Goal: Transaction & Acquisition: Purchase product/service

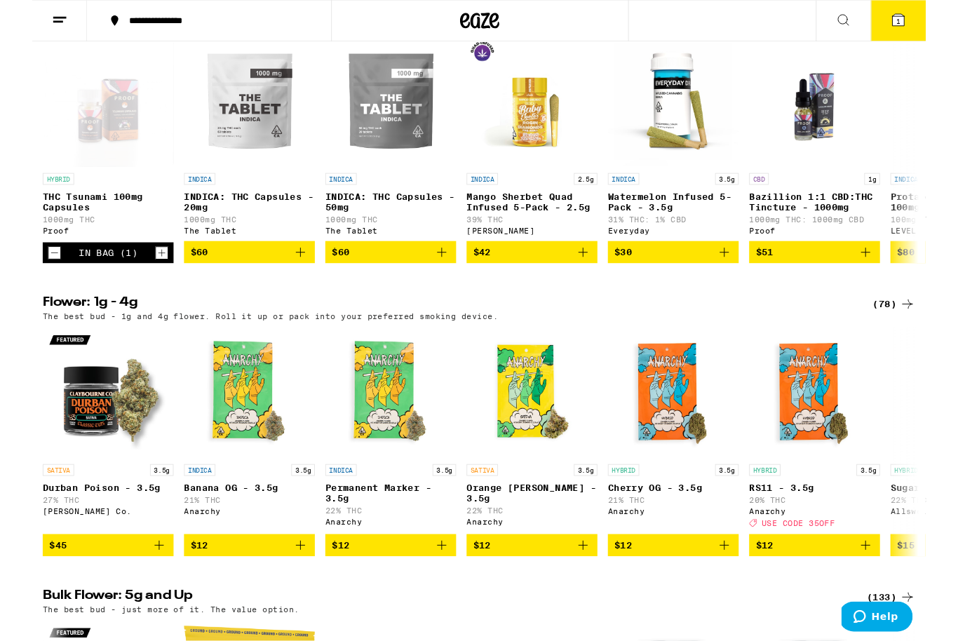
scroll to position [523, 0]
click at [290, 278] on icon "Add to bag" at bounding box center [287, 270] width 17 height 17
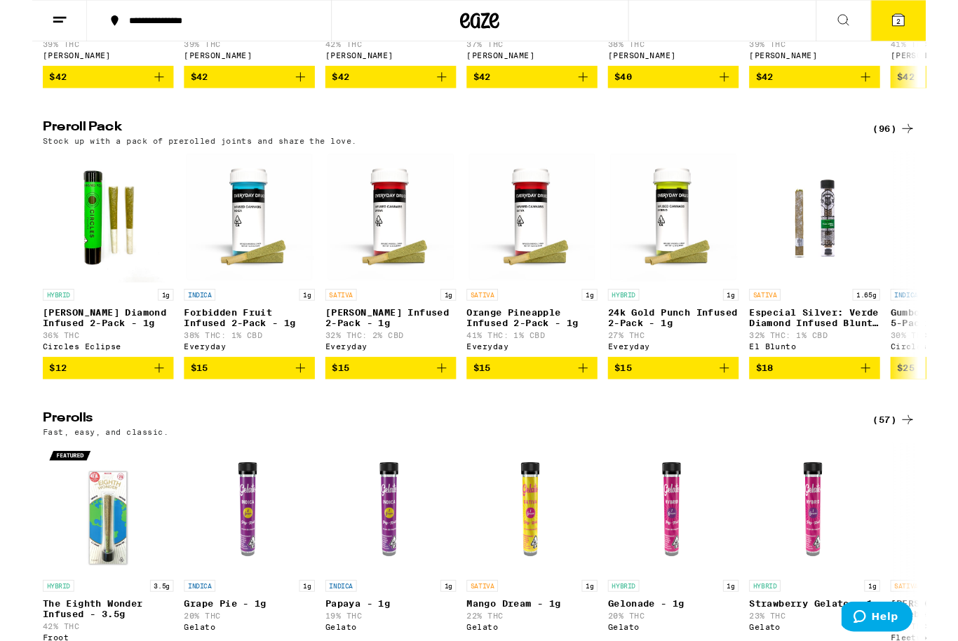
scroll to position [3056, 0]
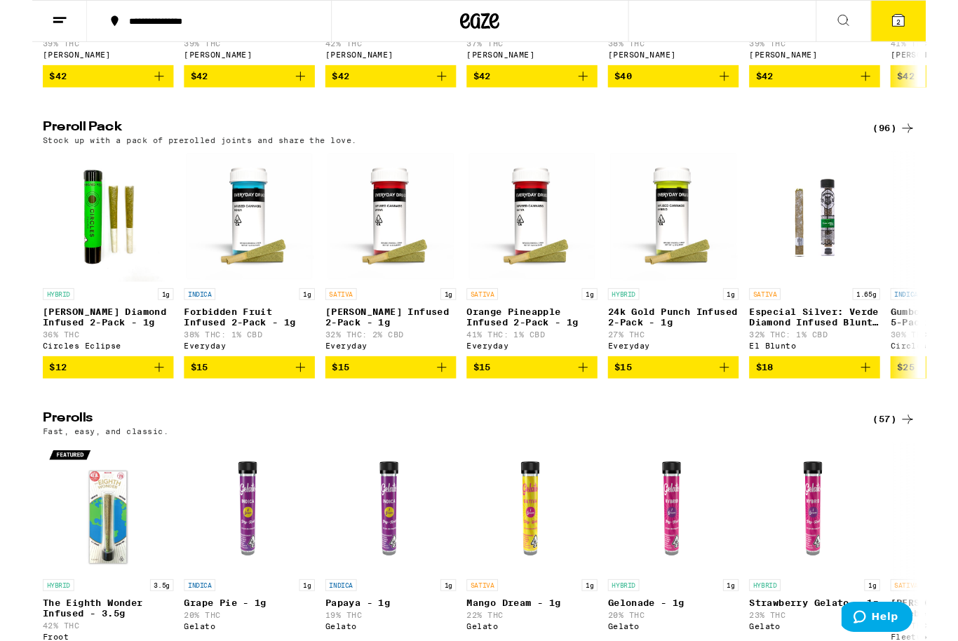
click at [922, 146] on div "(96)" at bounding box center [924, 137] width 46 height 17
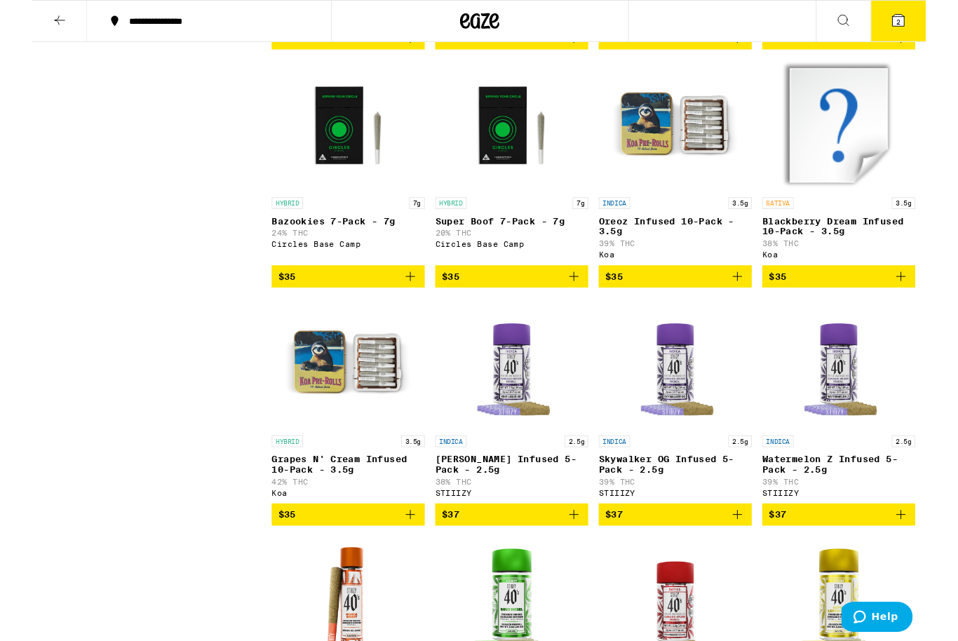
scroll to position [2175, 0]
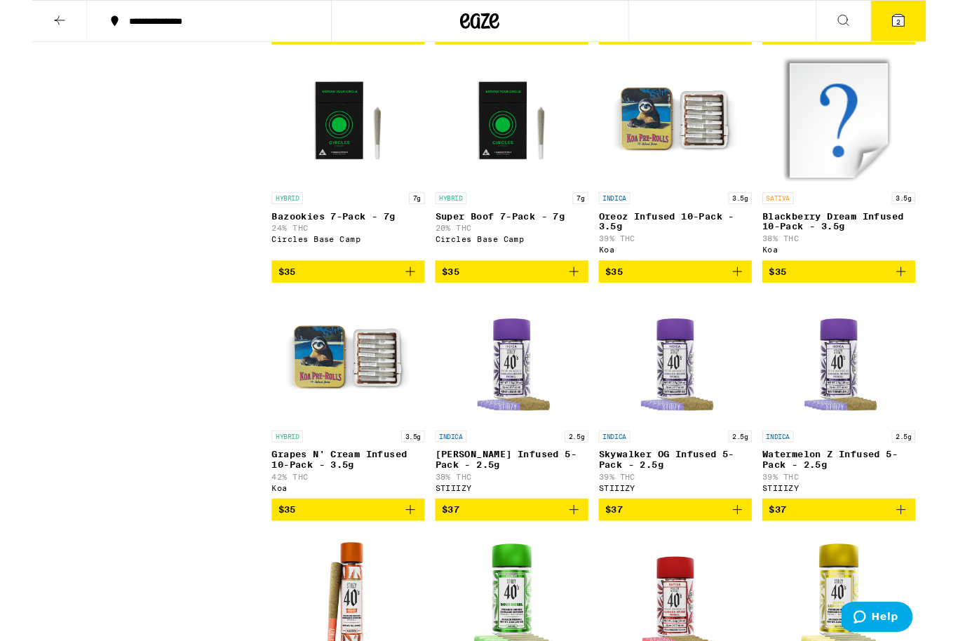
click at [406, 555] on icon "Add to bag" at bounding box center [405, 546] width 17 height 17
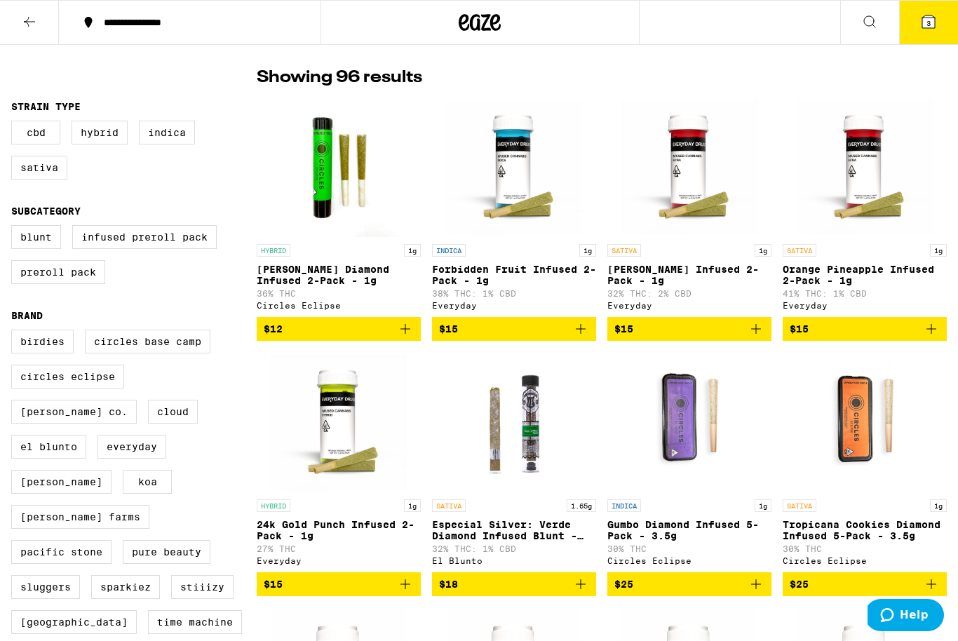
scroll to position [0, 0]
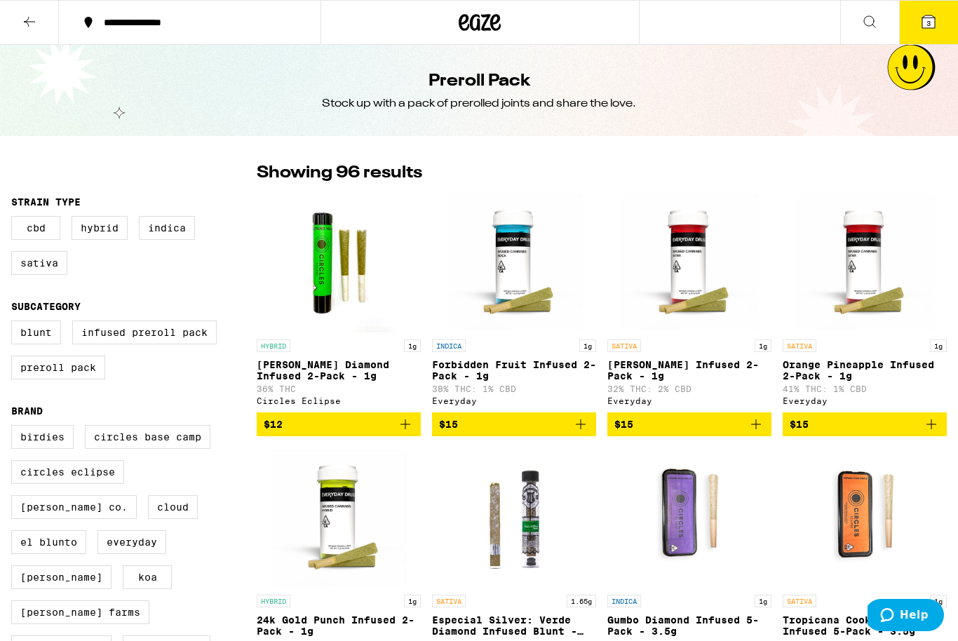
click at [931, 28] on icon at bounding box center [928, 21] width 13 height 13
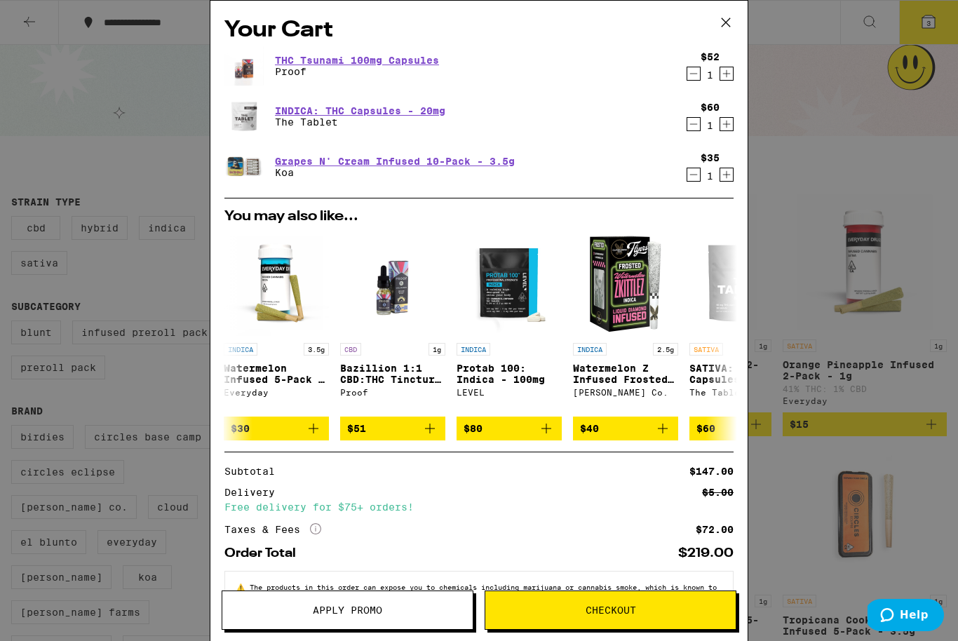
scroll to position [0, 233]
click at [731, 21] on icon at bounding box center [725, 22] width 21 height 21
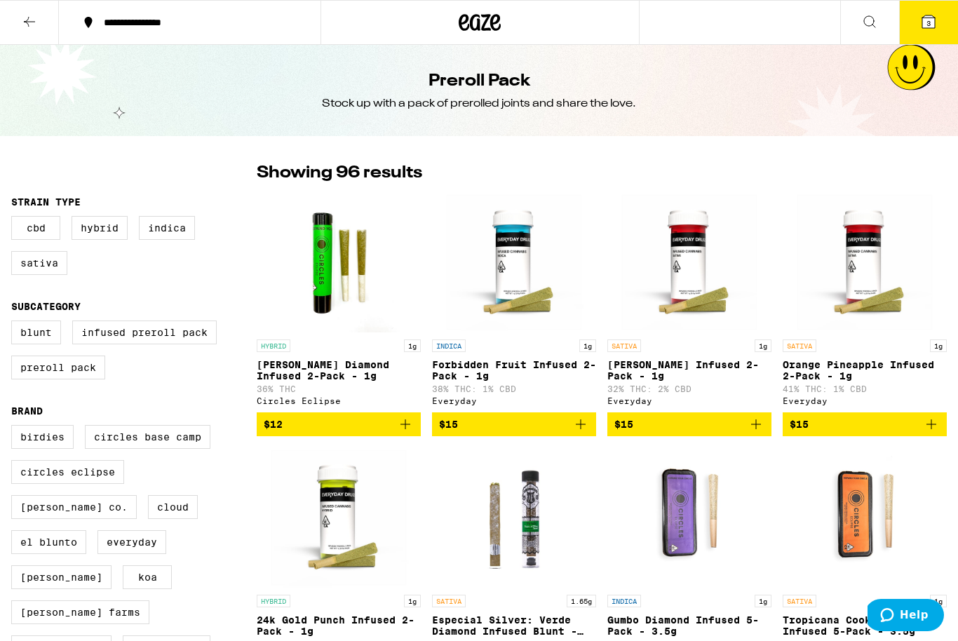
click at [21, 15] on icon at bounding box center [29, 21] width 17 height 17
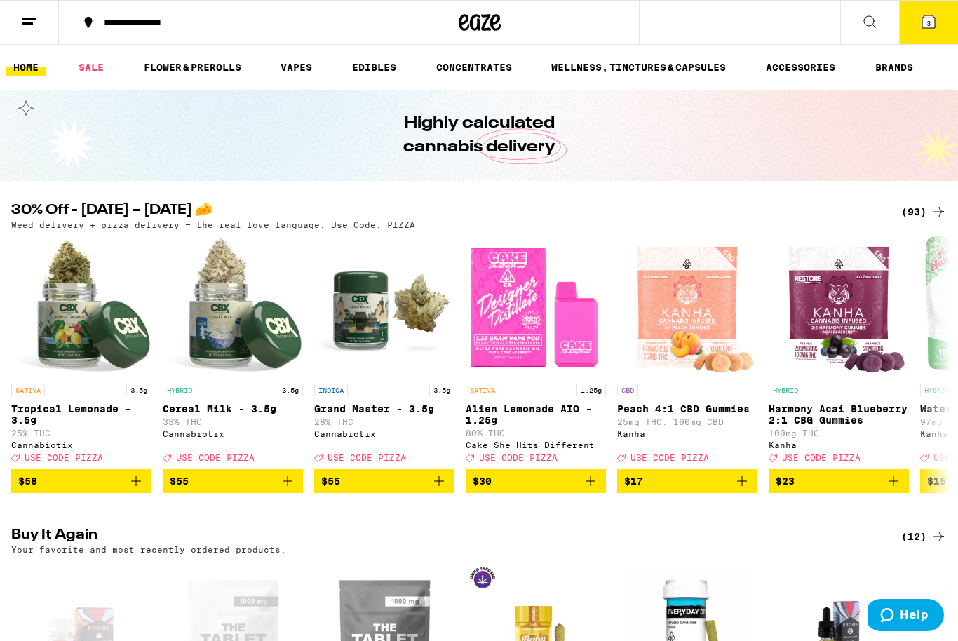
click at [908, 206] on div "(93)" at bounding box center [924, 211] width 46 height 17
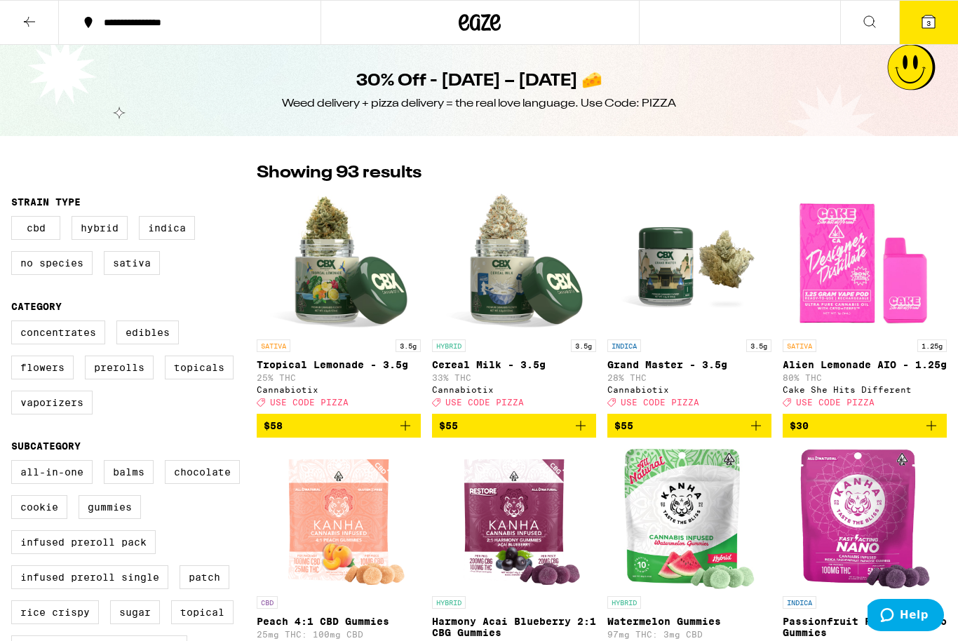
click at [37, 25] on icon at bounding box center [29, 21] width 17 height 17
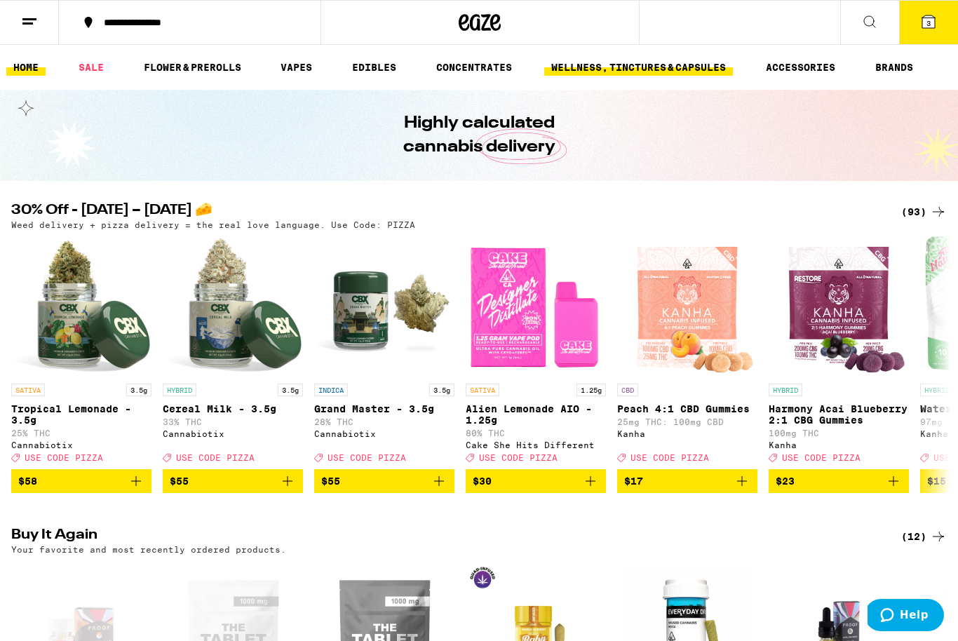
click at [649, 69] on link "WELLNESS, TINCTURES & CAPSULES" at bounding box center [638, 67] width 189 height 17
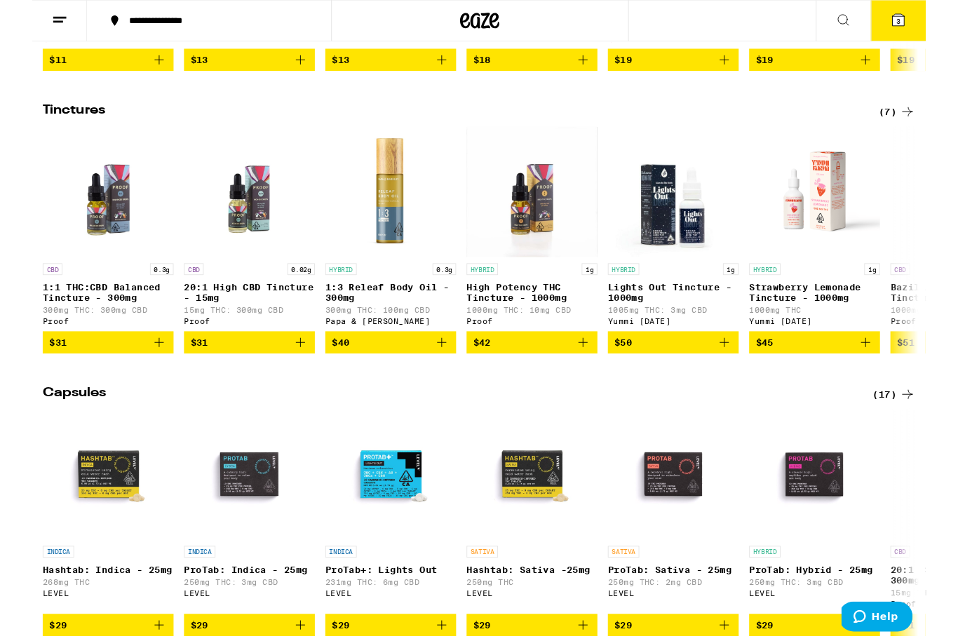
scroll to position [721, 0]
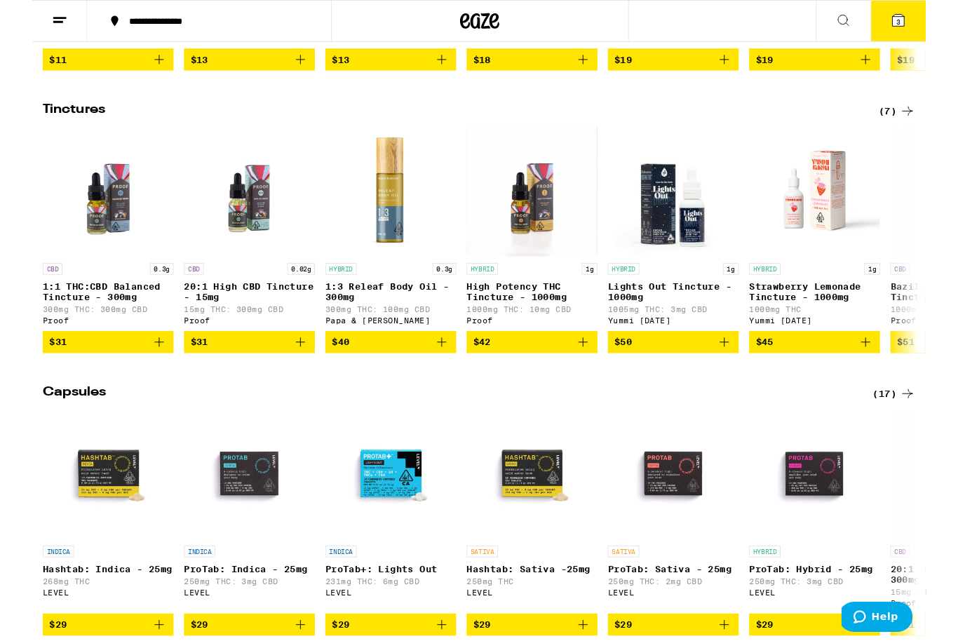
click at [912, 128] on div "(7)" at bounding box center [926, 119] width 39 height 17
click at [917, 128] on div "(7)" at bounding box center [926, 119] width 39 height 17
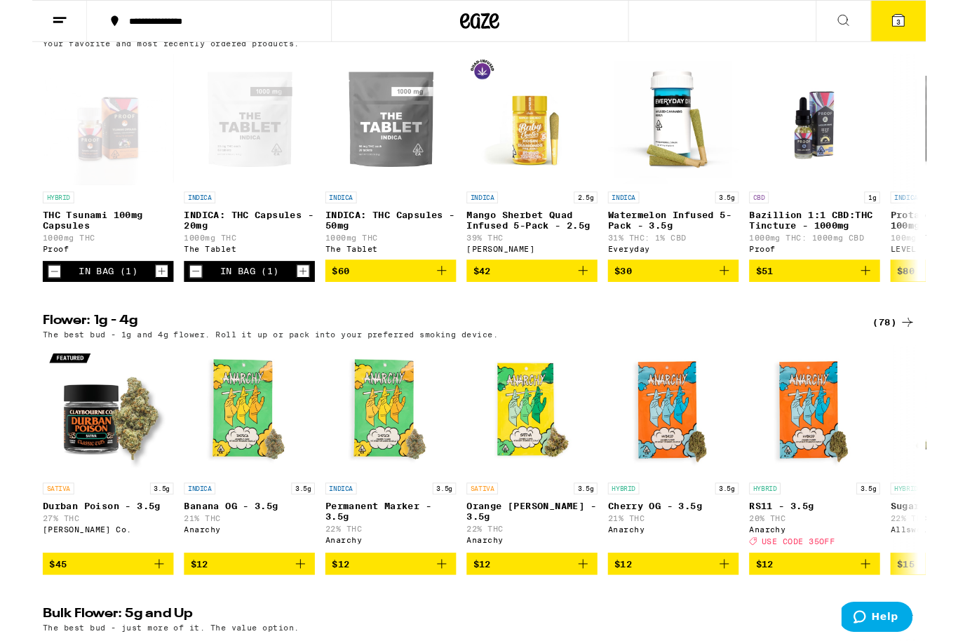
click at [926, 27] on icon at bounding box center [928, 21] width 13 height 13
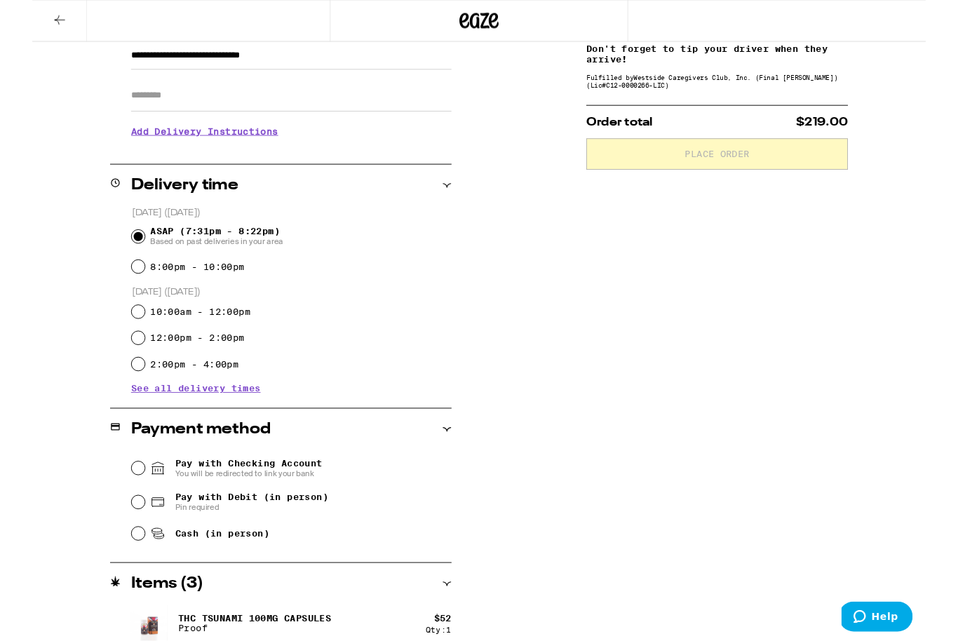
scroll to position [271, 0]
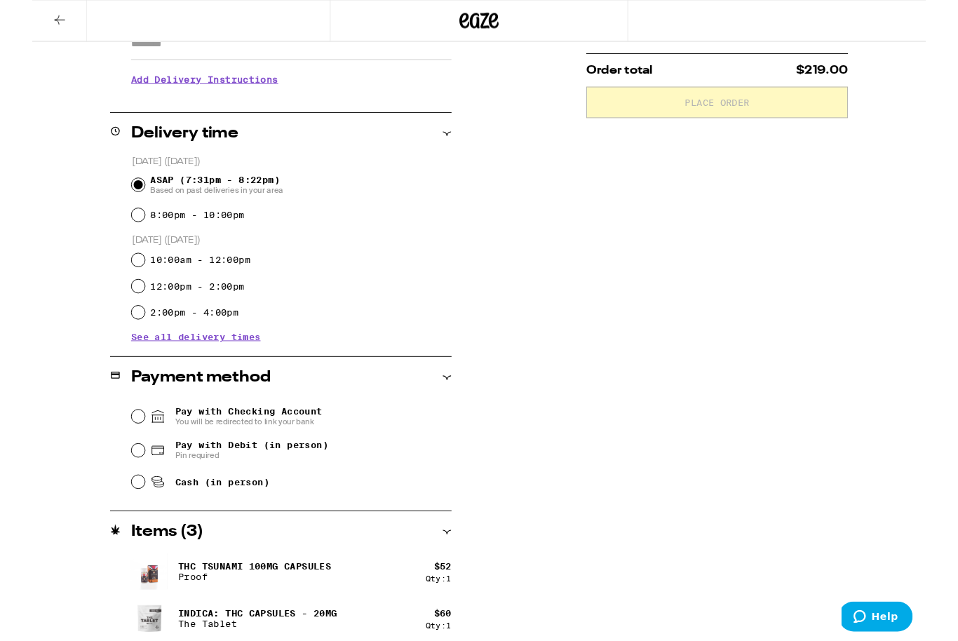
click at [117, 483] on input "Pay with Debit (in person) Pin required" at bounding box center [114, 483] width 14 height 14
radio input "true"
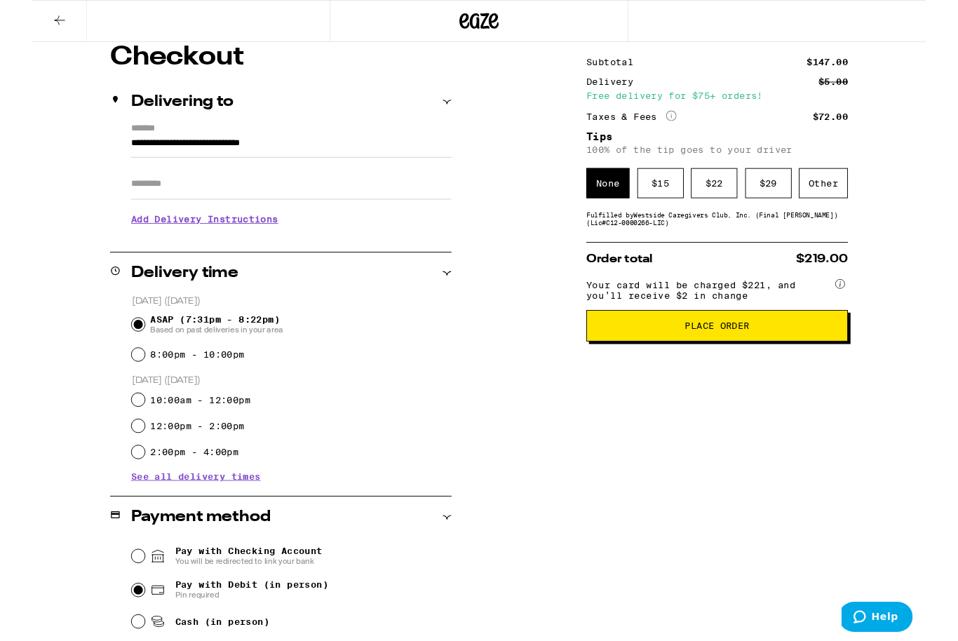
scroll to position [121, 0]
click at [837, 185] on div "Other" at bounding box center [848, 197] width 53 height 32
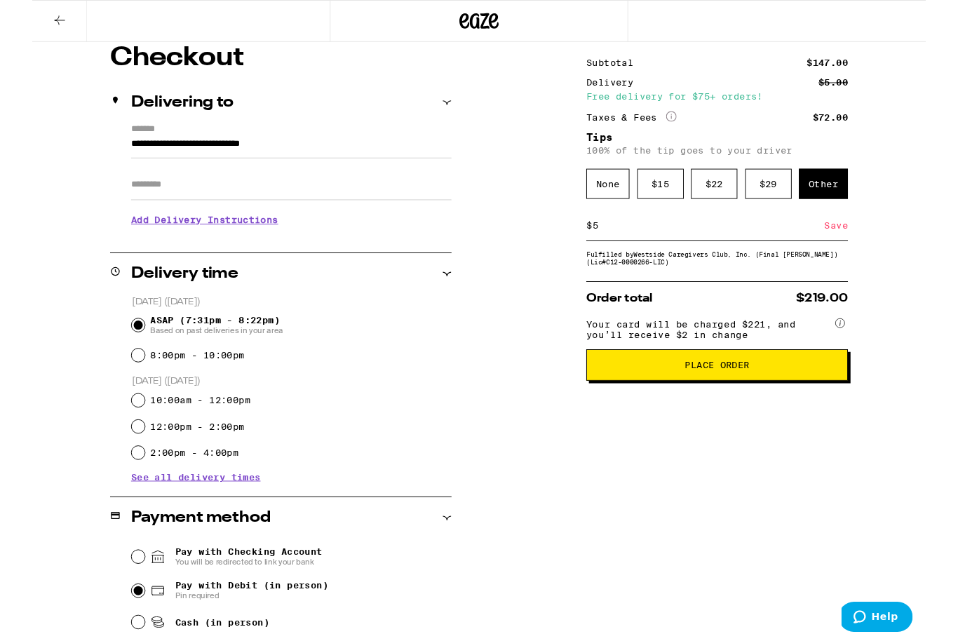
type input "5"
click at [860, 247] on div "Save" at bounding box center [861, 242] width 25 height 31
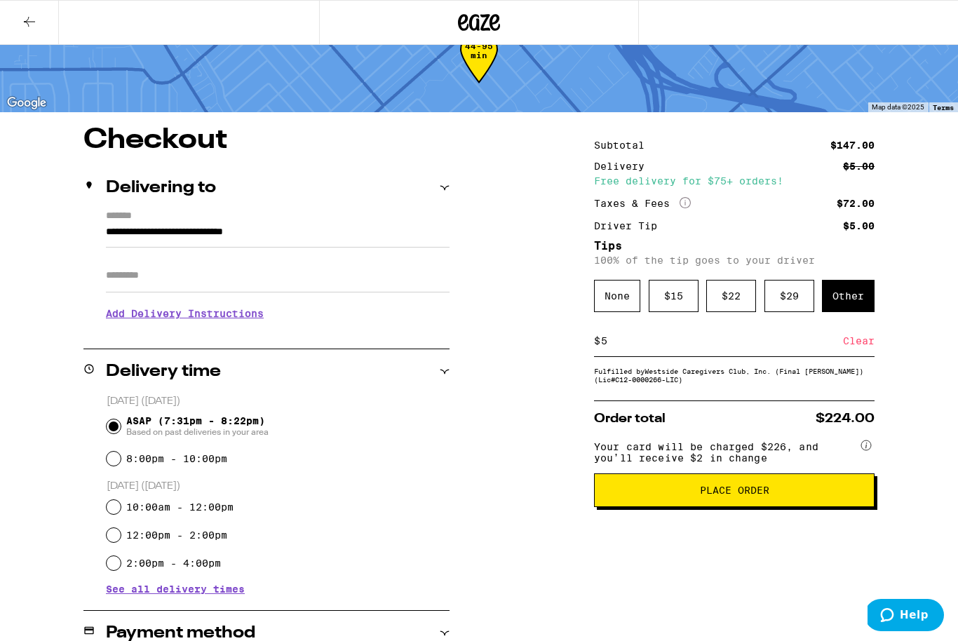
scroll to position [0, 0]
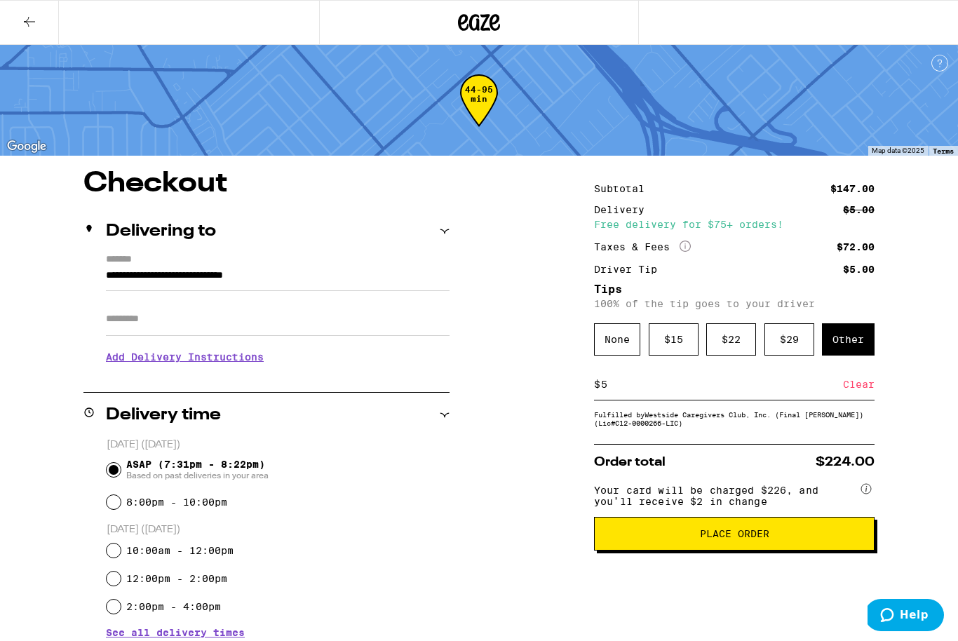
click at [179, 373] on h3 "Add Delivery Instructions" at bounding box center [278, 357] width 344 height 32
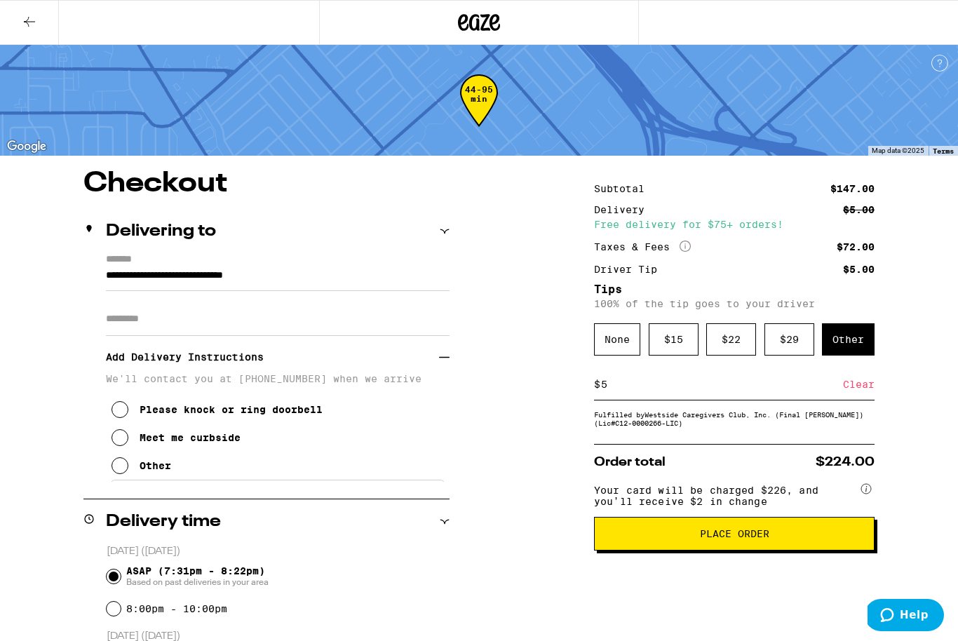
click at [118, 474] on icon at bounding box center [120, 465] width 17 height 17
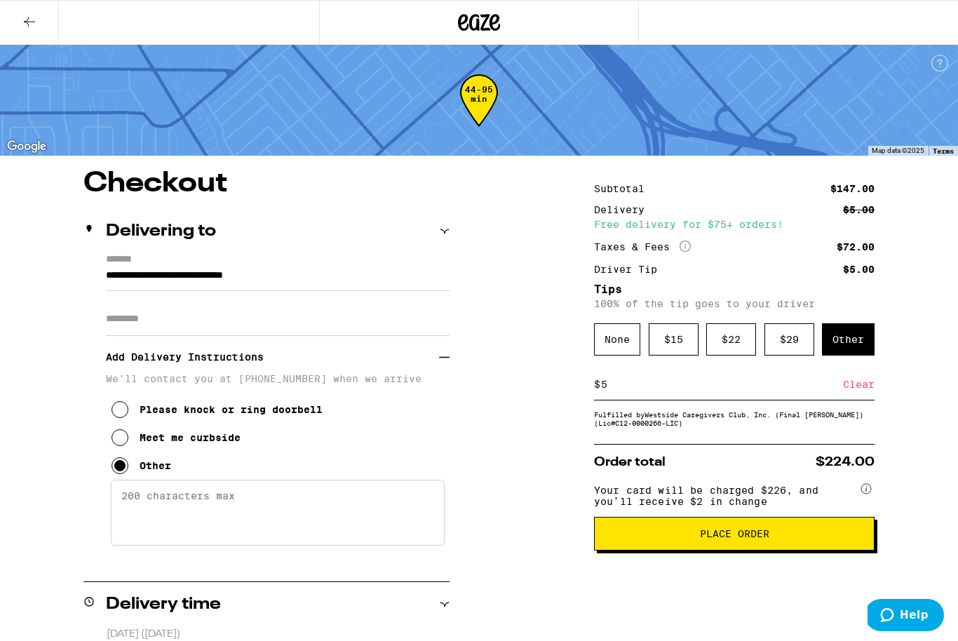
click at [146, 503] on textarea "Enter any other delivery instructions you want driver to know" at bounding box center [278, 513] width 334 height 66
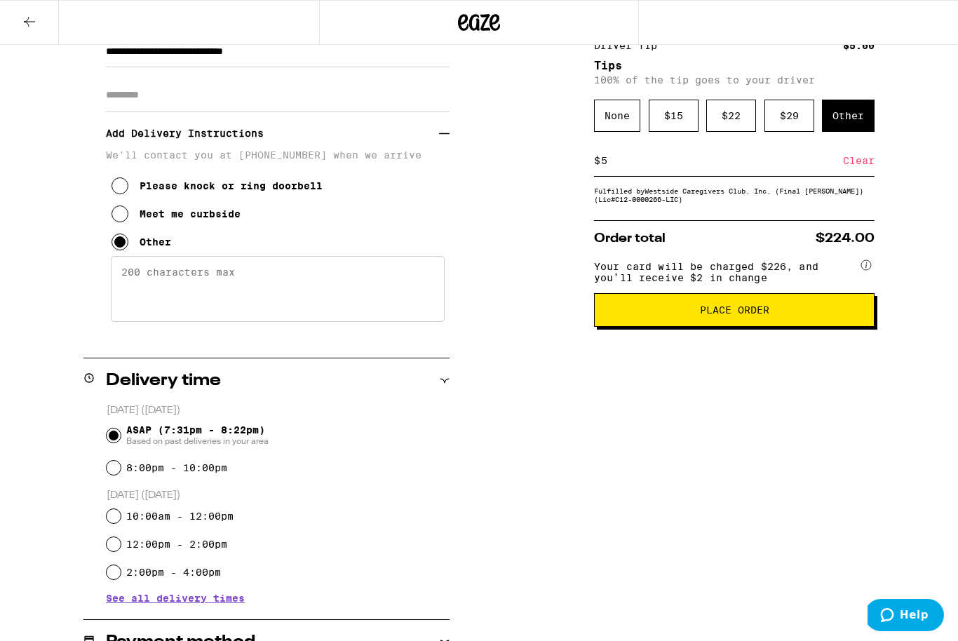
click at [142, 297] on textarea "Enter any other delivery instructions you want driver to know" at bounding box center [278, 289] width 334 height 66
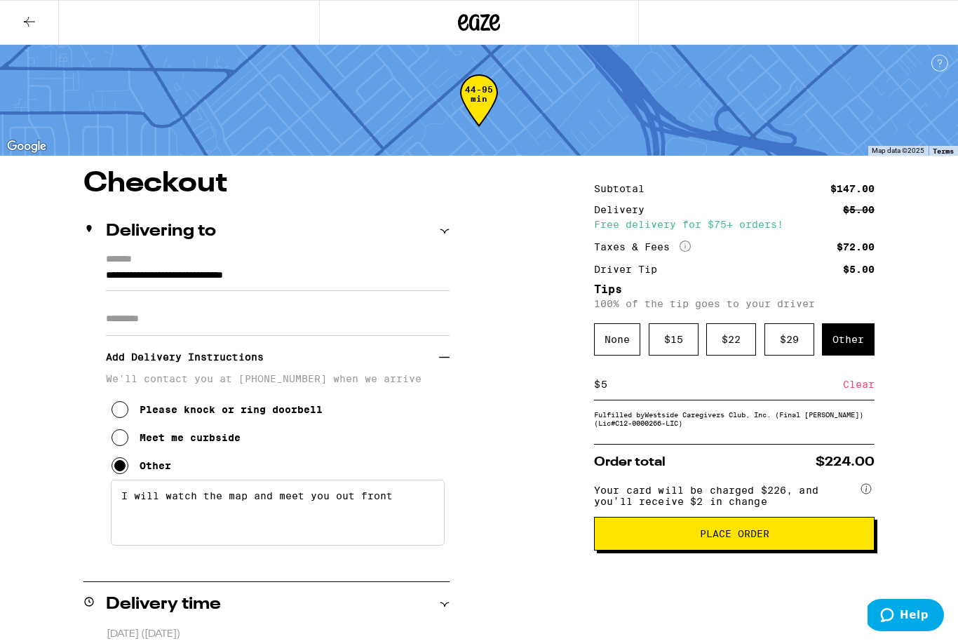
type textarea "I will watch the map and meet you out front"
click at [785, 539] on span "Place Order" at bounding box center [734, 534] width 257 height 10
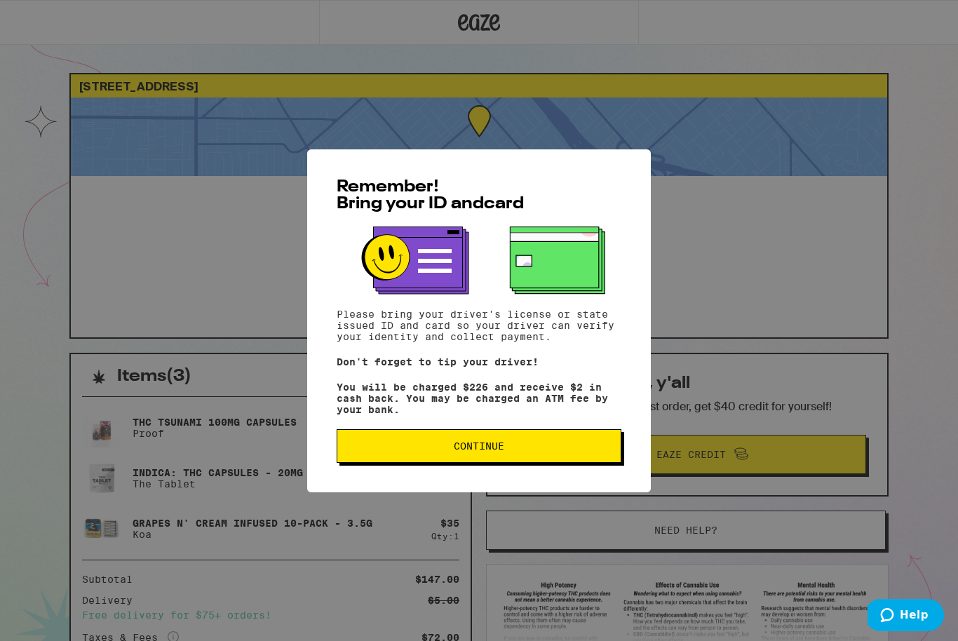
click at [480, 463] on button "Continue" at bounding box center [479, 446] width 285 height 34
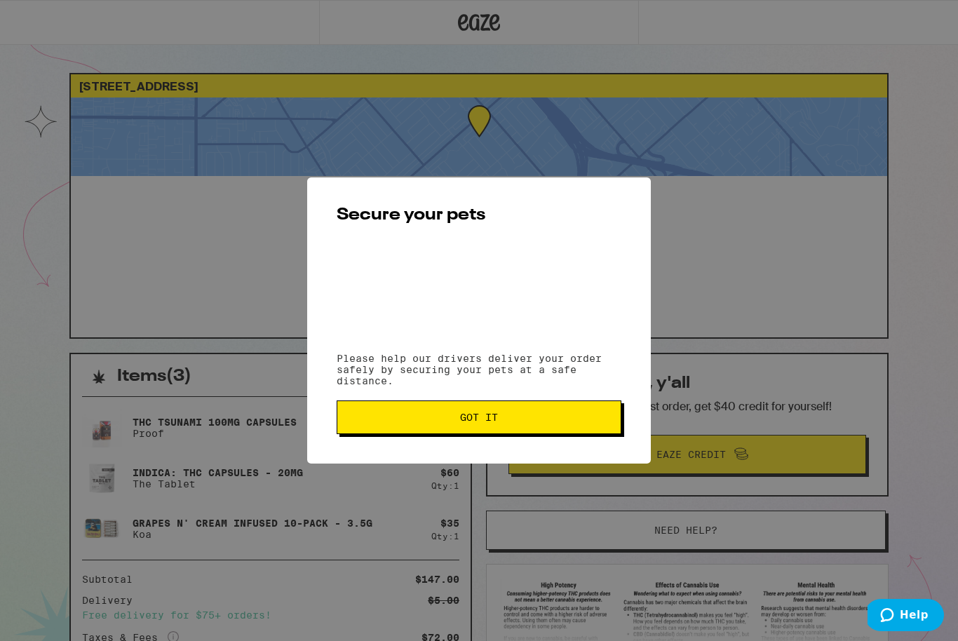
click at [487, 475] on div "Secure your pets Please help our drivers deliver your order safely by securing …" at bounding box center [479, 320] width 958 height 641
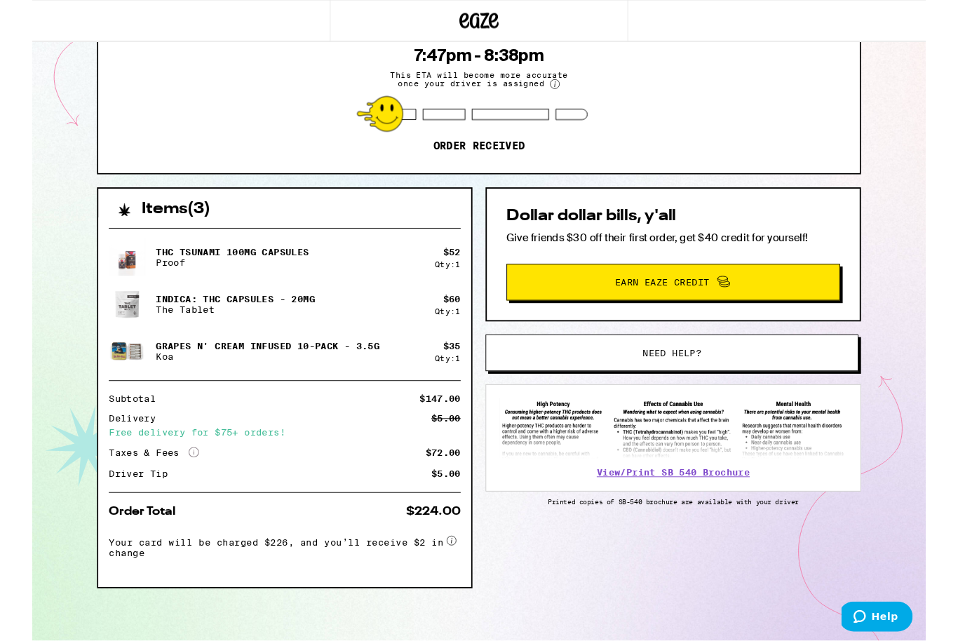
scroll to position [158, 0]
click at [668, 374] on span "Need help?" at bounding box center [685, 379] width 63 height 10
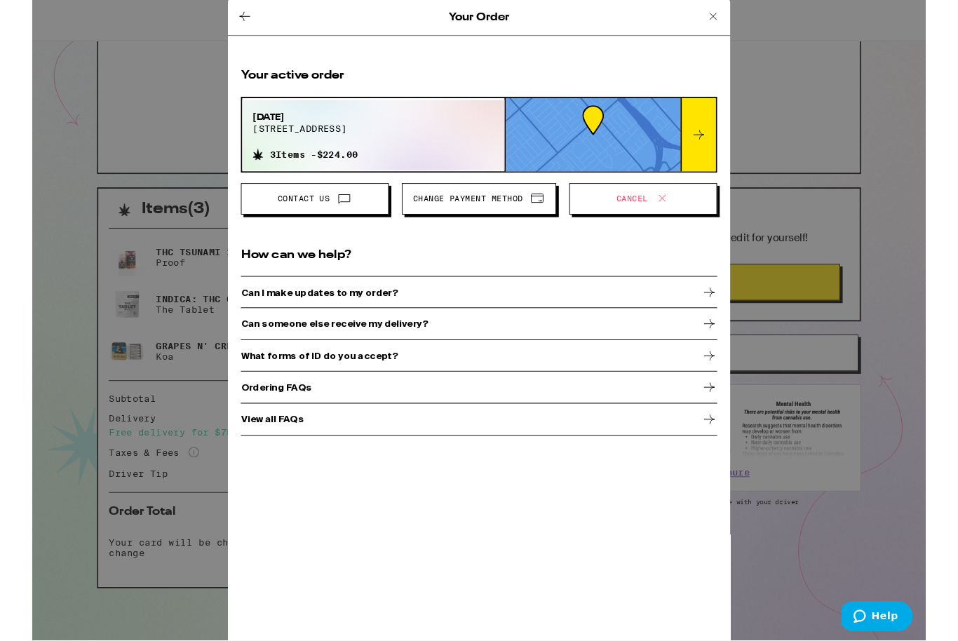
click at [708, 148] on icon at bounding box center [714, 145] width 17 height 17
click at [725, 147] on div at bounding box center [714, 145] width 38 height 79
click at [718, 140] on icon at bounding box center [714, 145] width 17 height 17
click at [716, 143] on icon at bounding box center [714, 145] width 17 height 17
click at [716, 147] on icon at bounding box center [714, 145] width 11 height 10
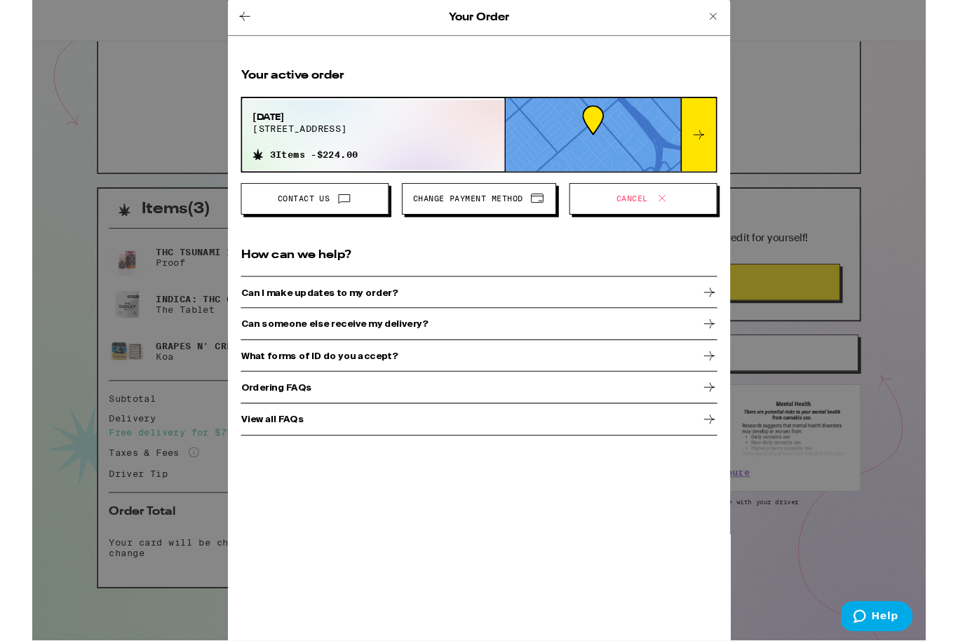
click at [330, 212] on icon at bounding box center [334, 213] width 17 height 17
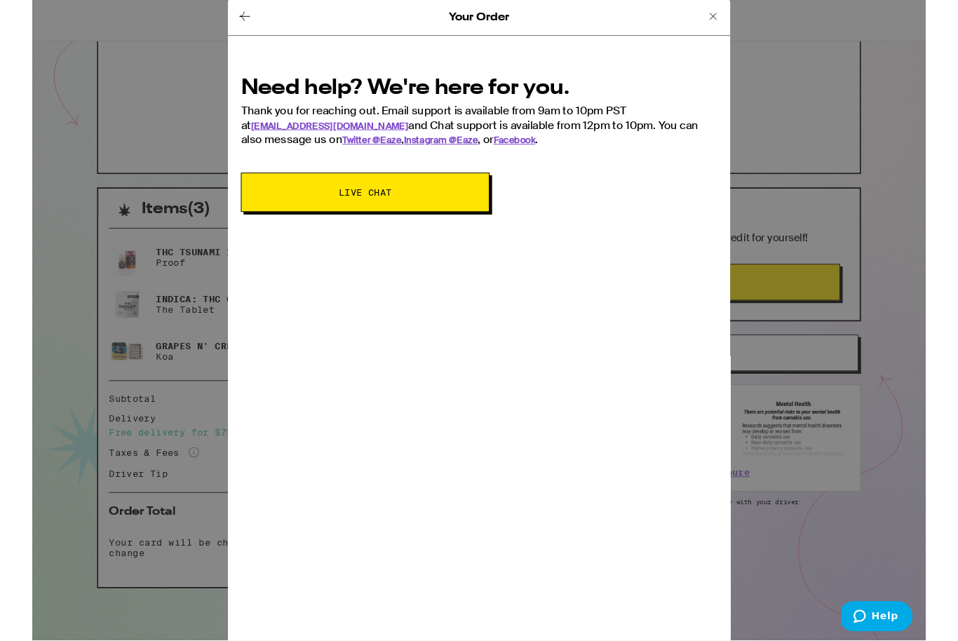
click at [735, 19] on icon at bounding box center [730, 18] width 17 height 17
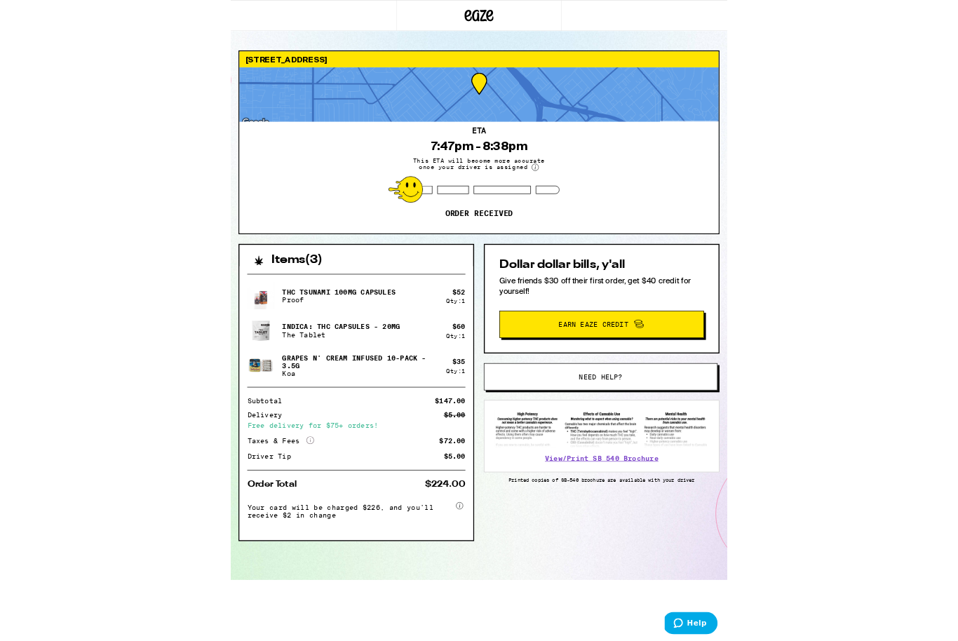
scroll to position [158, 0]
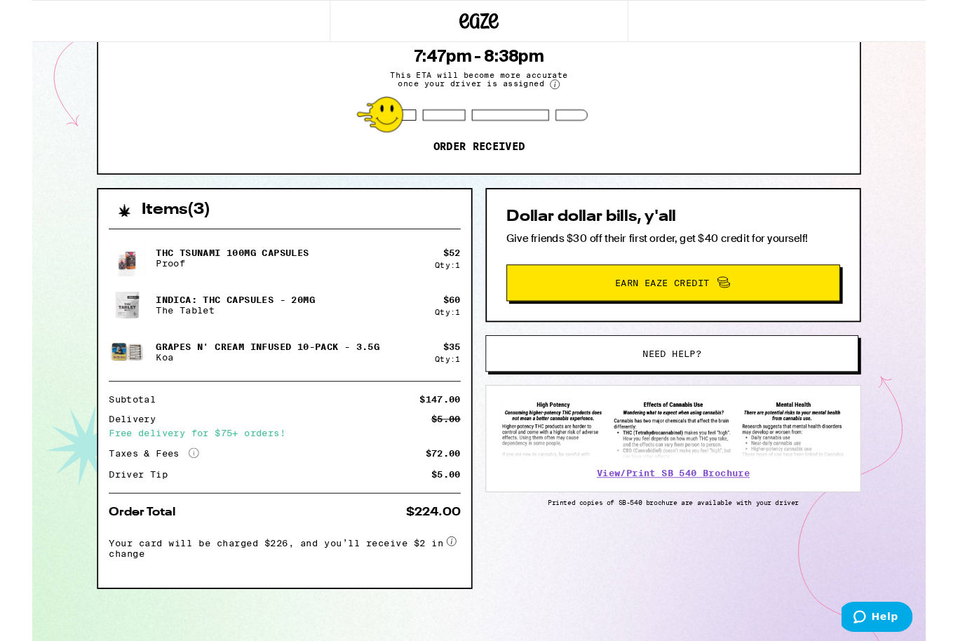
click at [876, 607] on button "Help" at bounding box center [877, 618] width 79 height 32
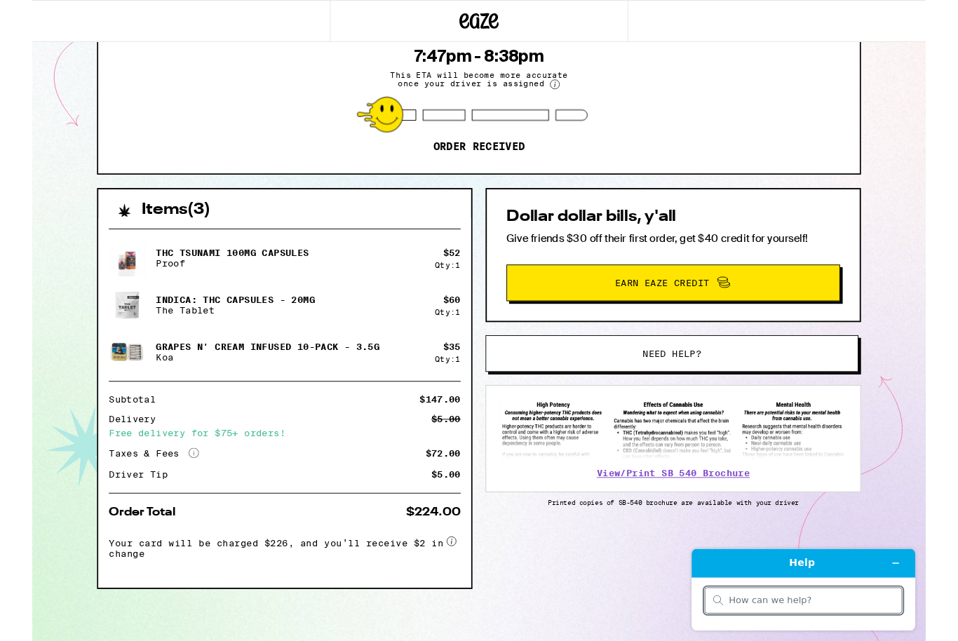
click at [732, 611] on div at bounding box center [812, 605] width 212 height 28
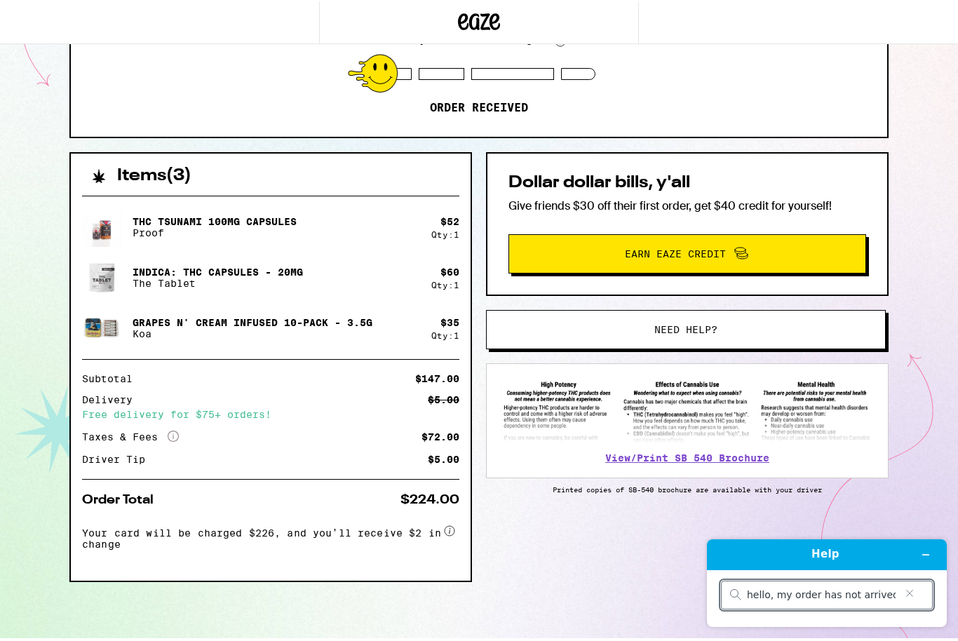
type input "hello, my order has not arrived,"
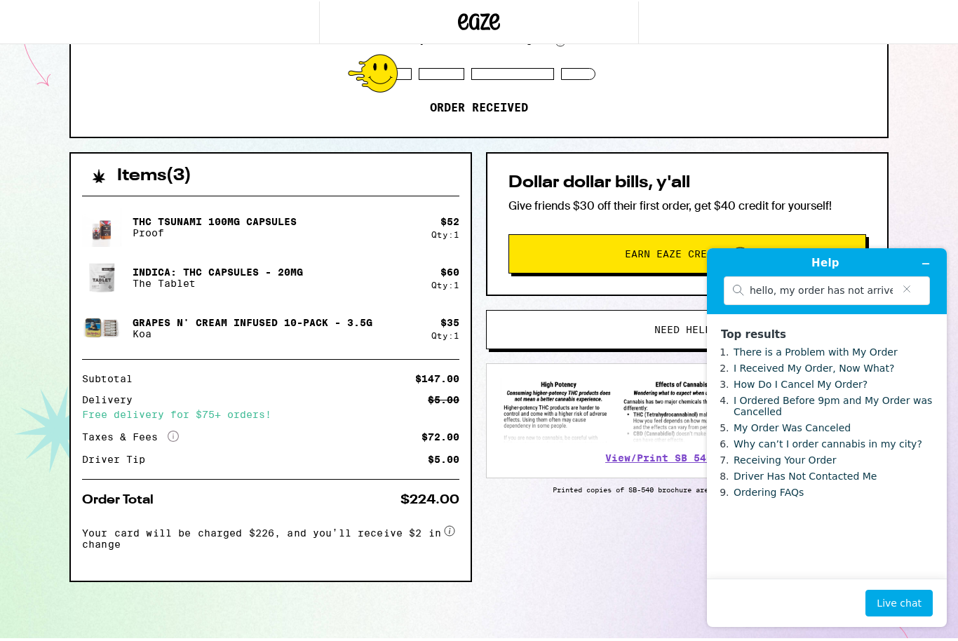
scroll to position [158, 0]
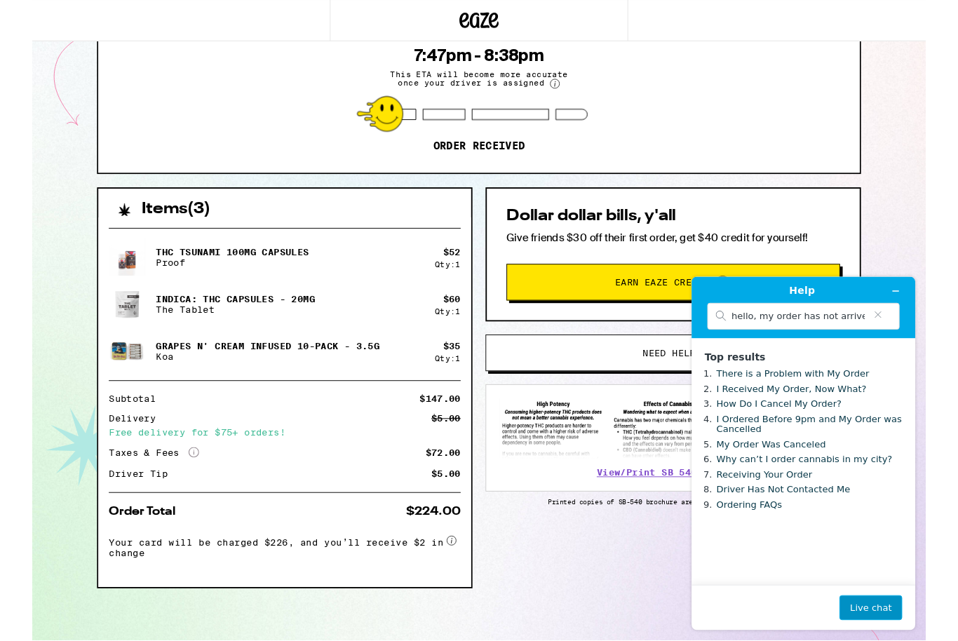
click at [884, 629] on button "Live chat" at bounding box center [884, 632] width 67 height 27
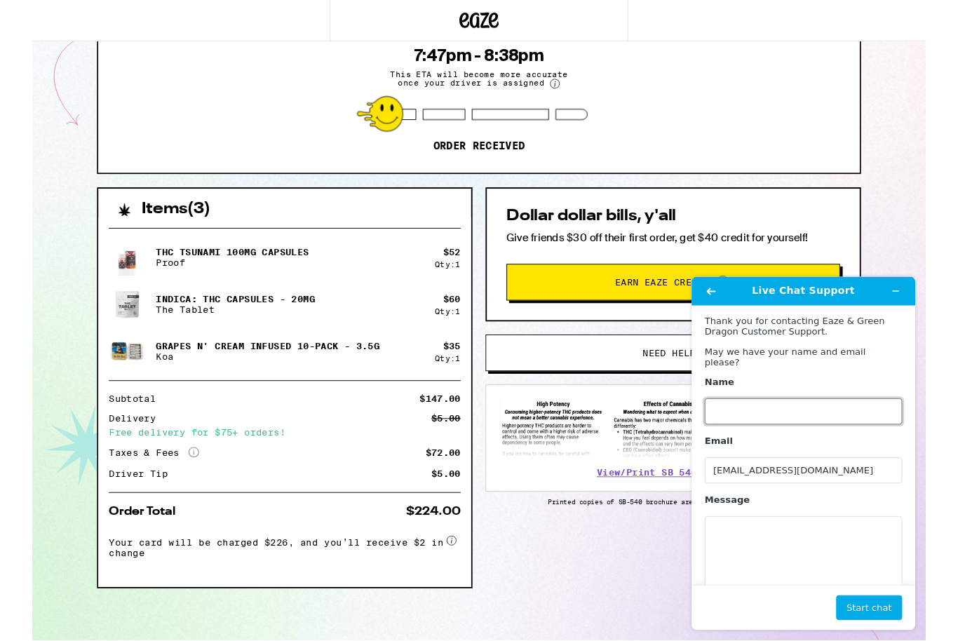
click at [728, 421] on input "Name" at bounding box center [812, 421] width 212 height 28
type input "Michelle"
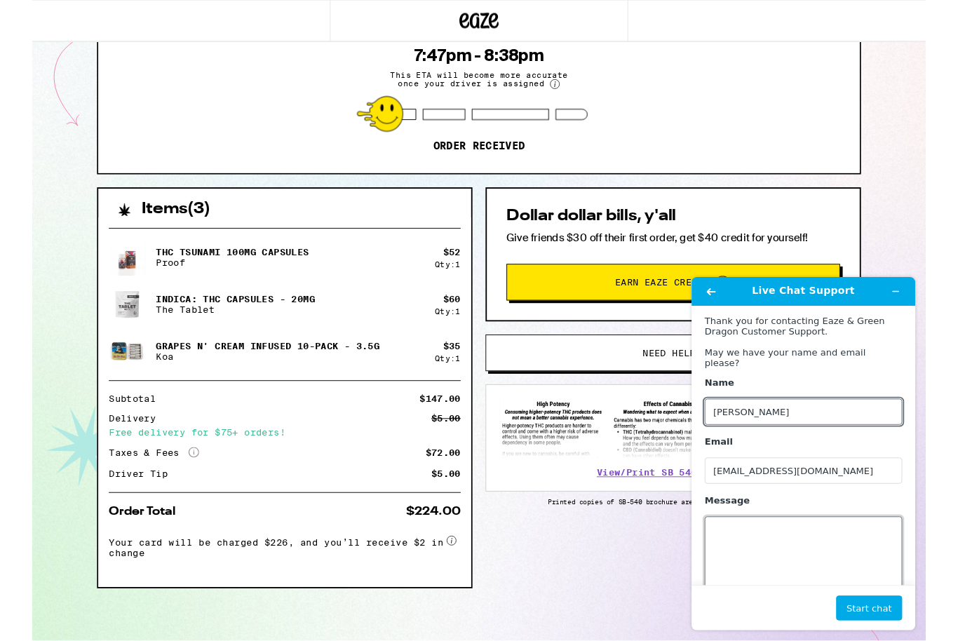
click at [744, 554] on textarea "Message" at bounding box center [812, 573] width 212 height 79
click at [818, 543] on textarea "order has not arrived, wondering" at bounding box center [812, 573] width 212 height 79
click at [883, 546] on textarea "order has not arrived, just wondering" at bounding box center [812, 573] width 212 height 79
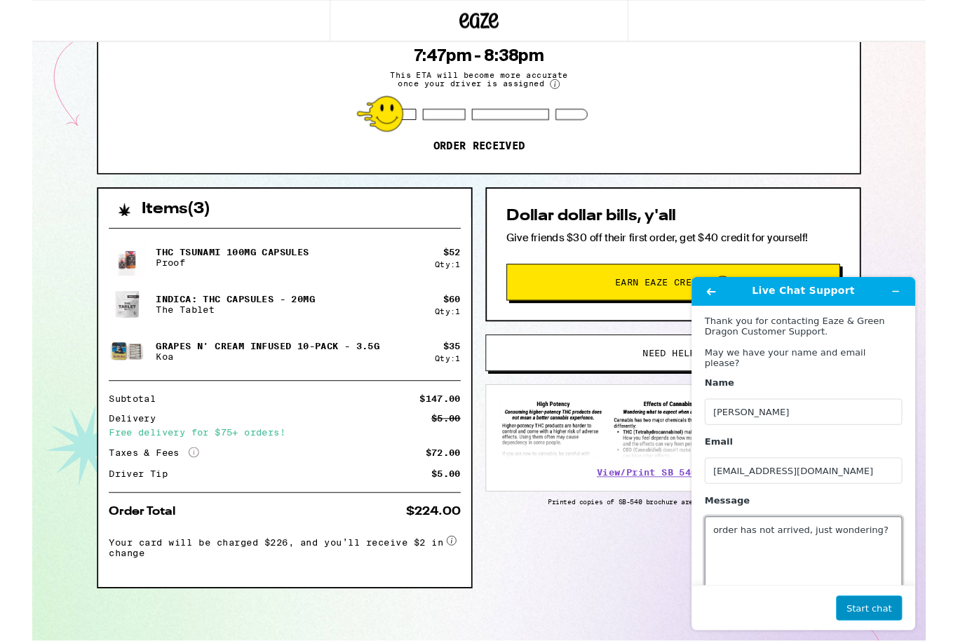
type textarea "order has not arrived, just wondering?"
click at [895, 636] on button "Start chat" at bounding box center [882, 632] width 71 height 27
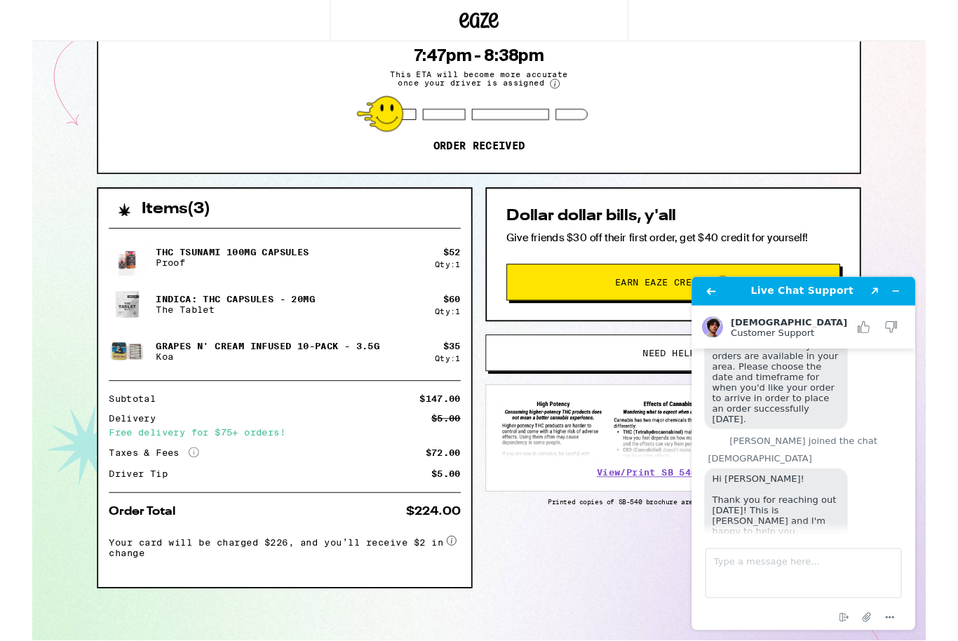
scroll to position [123, 0]
click at [722, 589] on textarea "Type a message here..." at bounding box center [812, 594] width 210 height 53
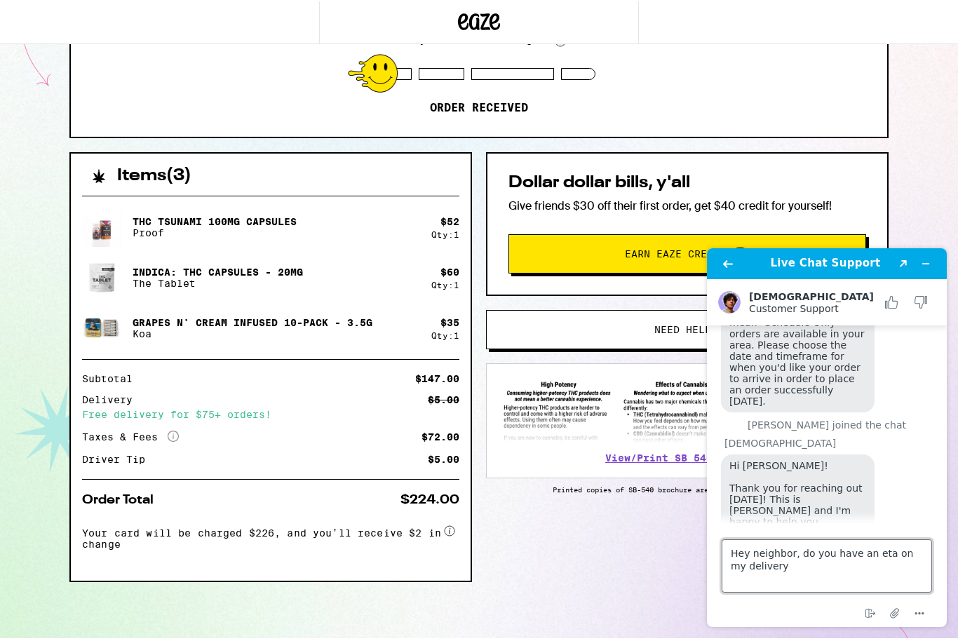
type textarea "Hey neighbor, do you have an eta on my delivery?"
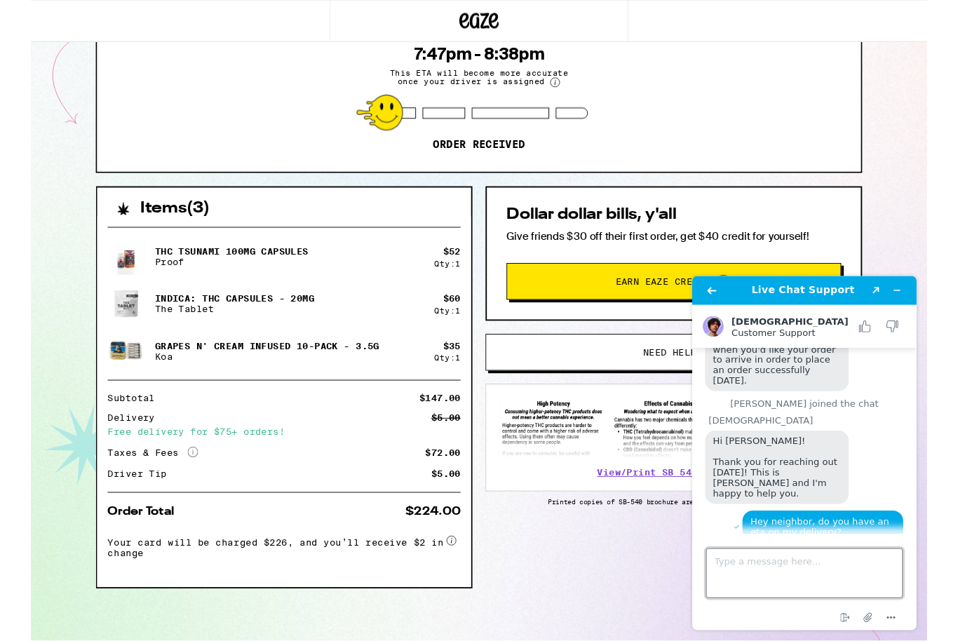
scroll to position [370, 0]
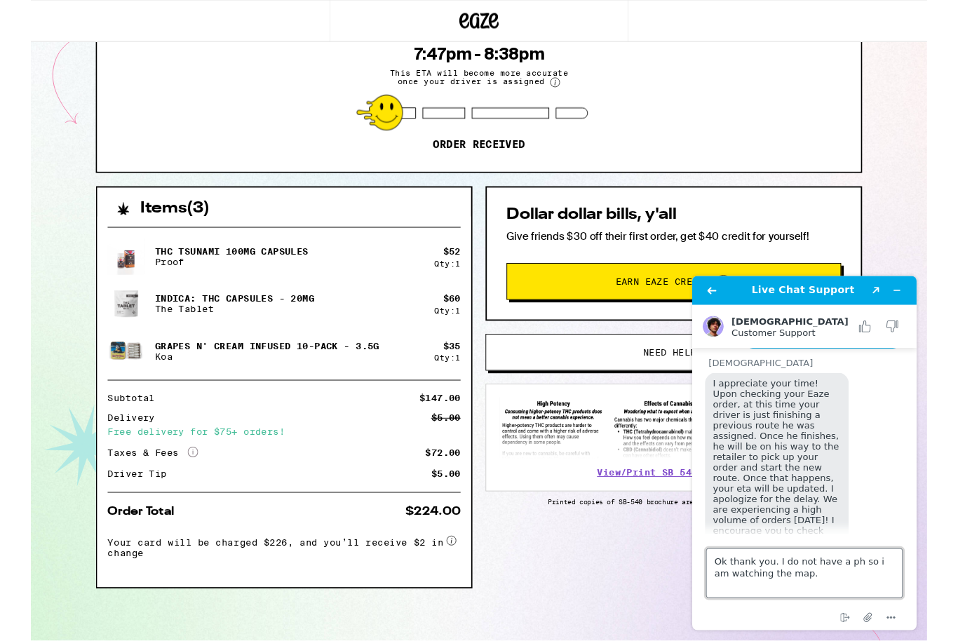
type textarea "Ok thank you. I do not have a ph so i am watching the map."
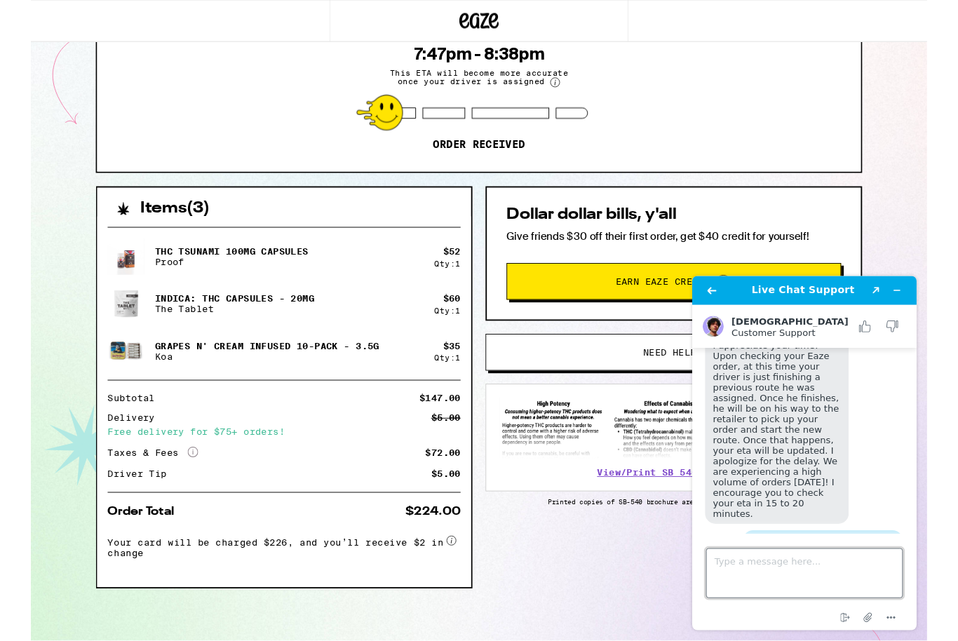
scroll to position [506, 0]
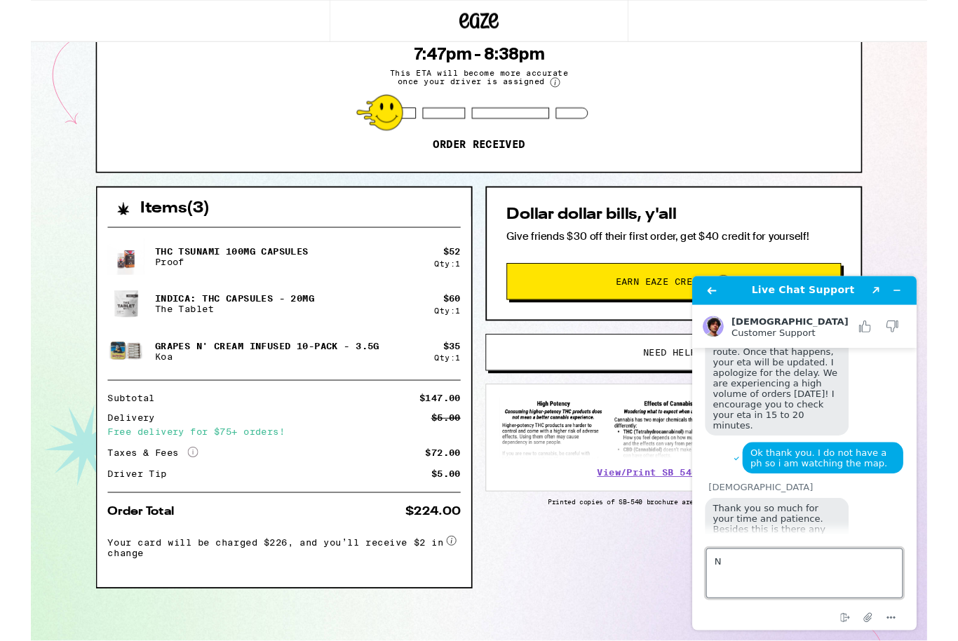
type textarea "No"
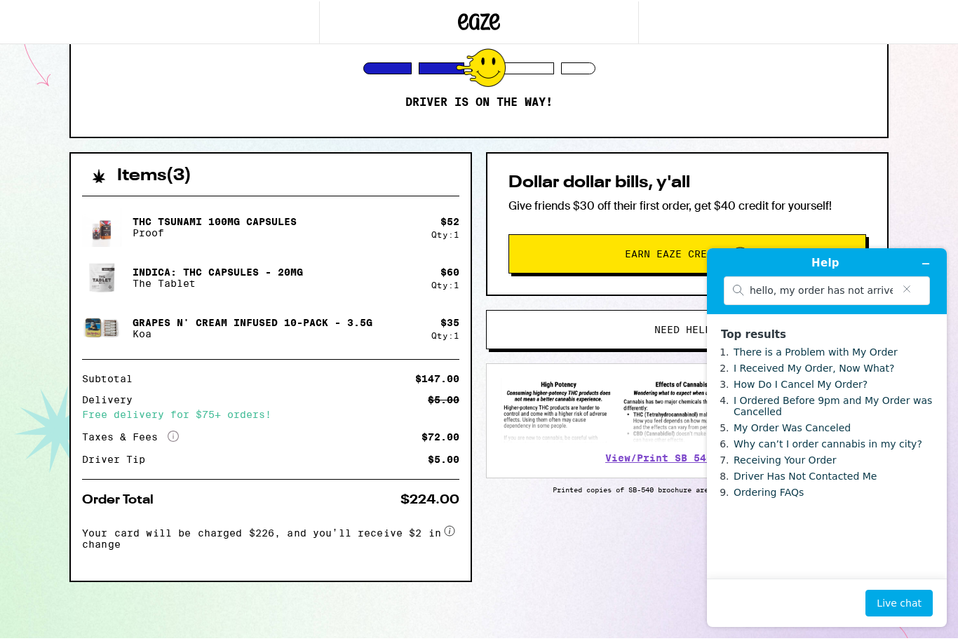
scroll to position [158, 0]
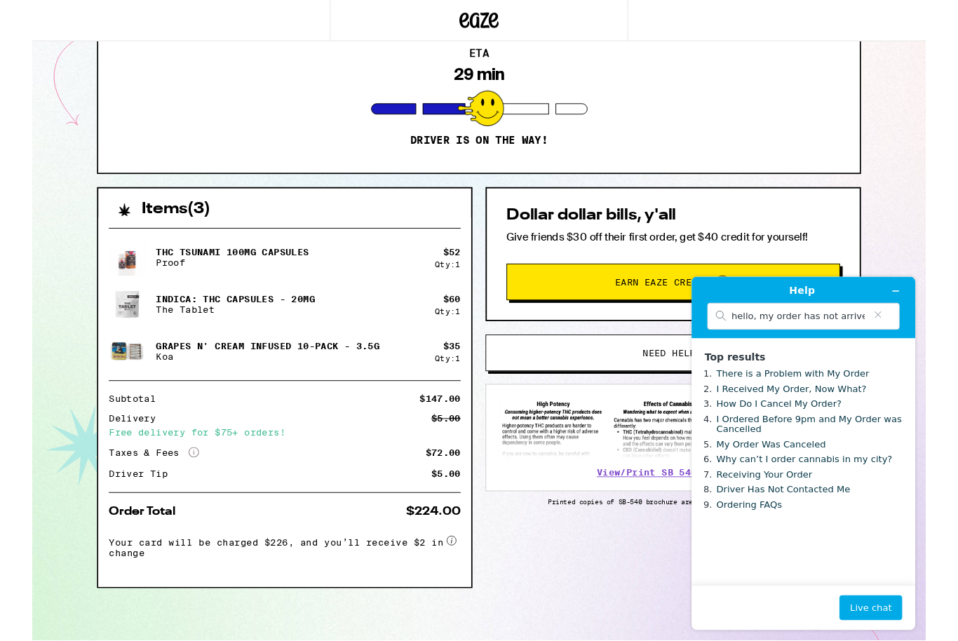
click at [583, 602] on div "Items ( 3 ) THC Tsunami 100mg Capsules Proof $ 52 Qty: 1 INDICA: THC Capsules -…" at bounding box center [478, 444] width 819 height 486
click at [920, 297] on button "Minimize widget" at bounding box center [911, 293] width 22 height 20
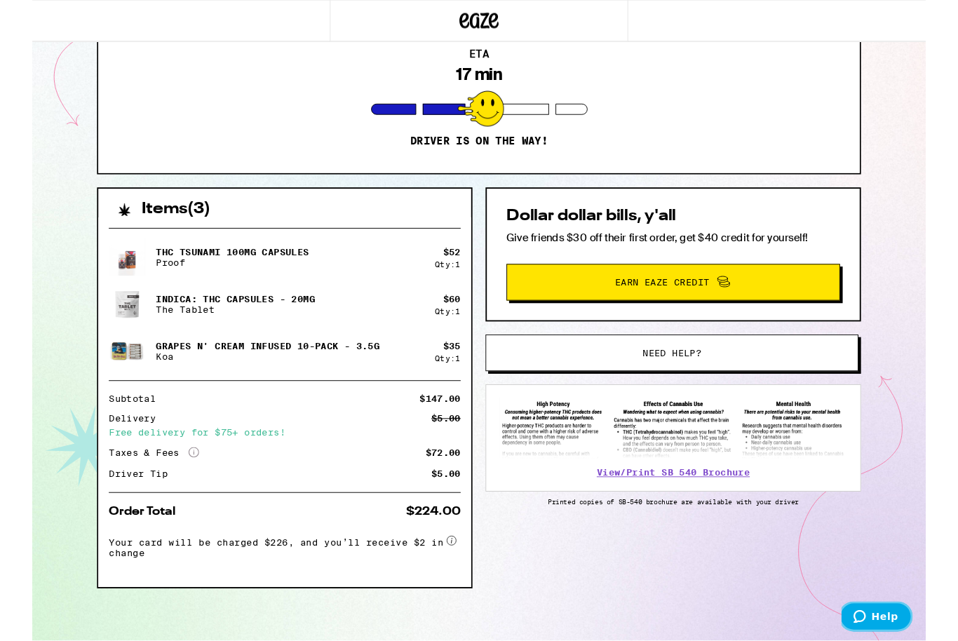
scroll to position [159, 0]
